Goal: Task Accomplishment & Management: Complete application form

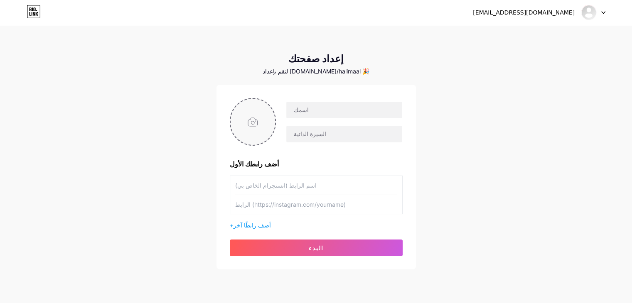
click at [249, 117] on input "file" at bounding box center [252, 122] width 45 height 46
type input "C:\fakepath\لوقو فضائي-01.png"
click at [317, 113] on input "text" at bounding box center [343, 110] width 115 height 17
drag, startPoint x: 308, startPoint y: 113, endPoint x: 278, endPoint y: 113, distance: 29.9
click at [278, 113] on div "ا" at bounding box center [339, 122] width 126 height 42
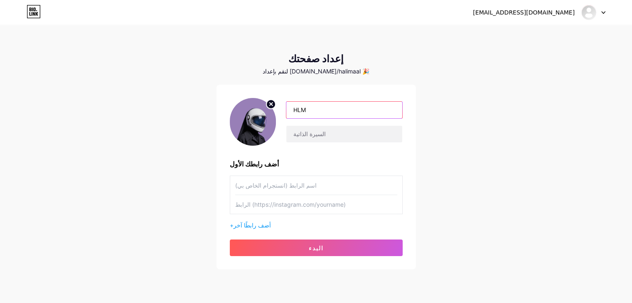
paste input "Designer"
type input "HLM Designer"
click at [321, 135] on input "text" at bounding box center [343, 134] width 115 height 17
drag, startPoint x: 321, startPoint y: 135, endPoint x: 265, endPoint y: 124, distance: 58.0
click at [265, 124] on div "HLM Designer LWLL" at bounding box center [316, 122] width 173 height 48
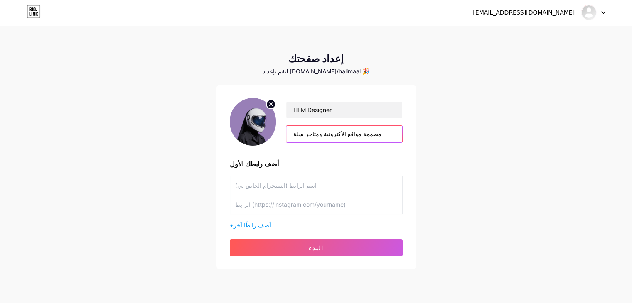
click at [326, 136] on input "مصممة مواقع الأكترونية ومتاجر سلة" at bounding box center [343, 134] width 115 height 17
drag, startPoint x: 326, startPoint y: 136, endPoint x: 332, endPoint y: 135, distance: 6.4
click at [332, 135] on input "مصممة مواقع الأكترونية ومتاجر سلة" at bounding box center [343, 134] width 115 height 17
type input "مصممة مواقع الأكترونية ومتاجر سلة"
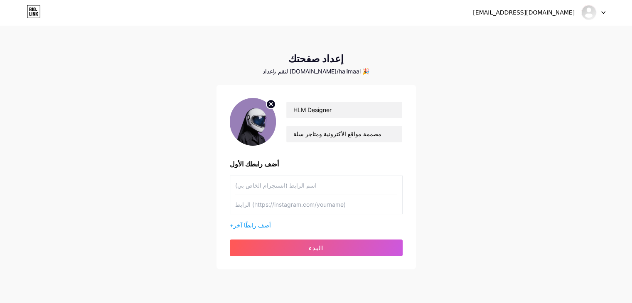
click at [290, 184] on input "text" at bounding box center [316, 185] width 162 height 19
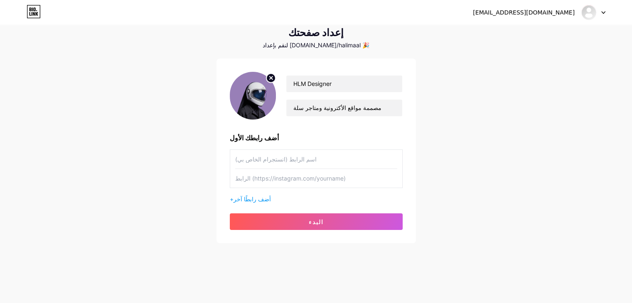
paste input "[URL][DOMAIN_NAME]"
type input "[URL][DOMAIN_NAME]"
click at [312, 180] on input "text" at bounding box center [316, 178] width 162 height 19
paste input "[URL][DOMAIN_NAME]"
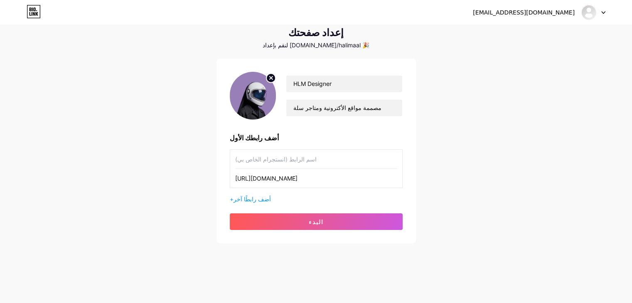
scroll to position [0, 120]
type input "[URL][DOMAIN_NAME]"
click at [289, 160] on input "text" at bounding box center [316, 159] width 162 height 19
click at [257, 196] on font "أضف رابطًا آخر" at bounding box center [251, 199] width 37 height 7
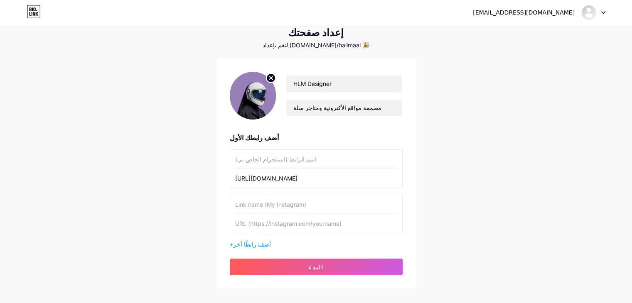
click at [266, 162] on input "text" at bounding box center [316, 159] width 162 height 19
paste input "halima_alshehri"
drag, startPoint x: 289, startPoint y: 159, endPoint x: 221, endPoint y: 156, distance: 68.6
click at [221, 156] on div "HLM Designer مصممة مواقع الأكترونية ومتاجر سلة أضف رابطك الأول halima_alshehri …" at bounding box center [315, 174] width 199 height 230
type input "ا"
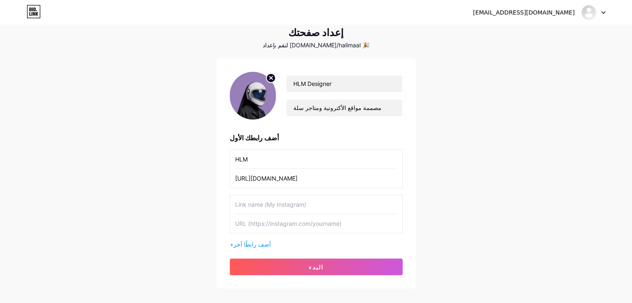
paste input "Designer"
type input "HLM Designer"
click at [276, 208] on input "text" at bounding box center [316, 204] width 162 height 19
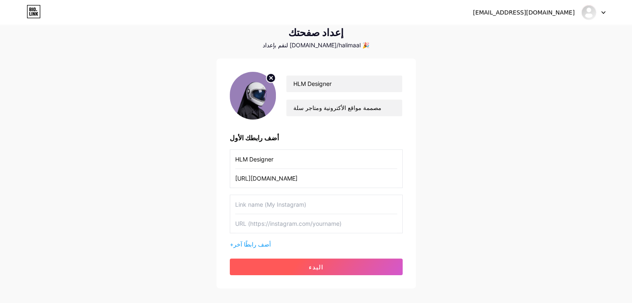
click at [302, 266] on button "البدء" at bounding box center [316, 267] width 173 height 17
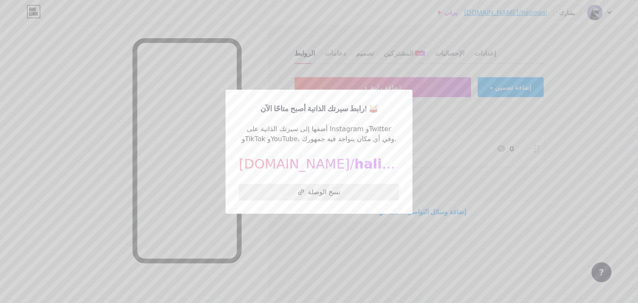
click at [305, 188] on button "نسخ الوصلة" at bounding box center [319, 192] width 160 height 17
click at [314, 194] on font "نسخ الوصلة" at bounding box center [324, 192] width 32 height 8
click at [317, 192] on font "نسخ الوصلة" at bounding box center [324, 192] width 32 height 8
click at [317, 236] on div at bounding box center [319, 151] width 638 height 303
